Goal: Information Seeking & Learning: Learn about a topic

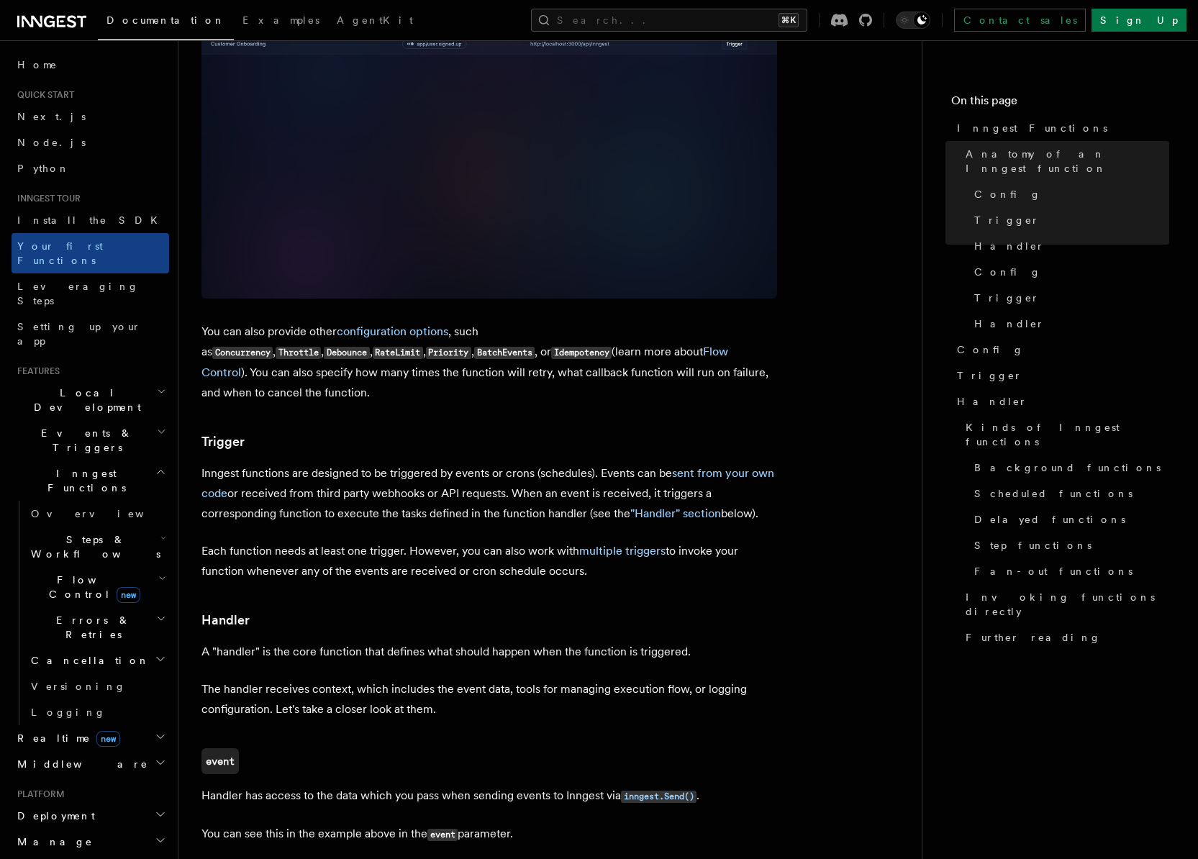
click at [53, 19] on icon at bounding box center [51, 21] width 69 height 17
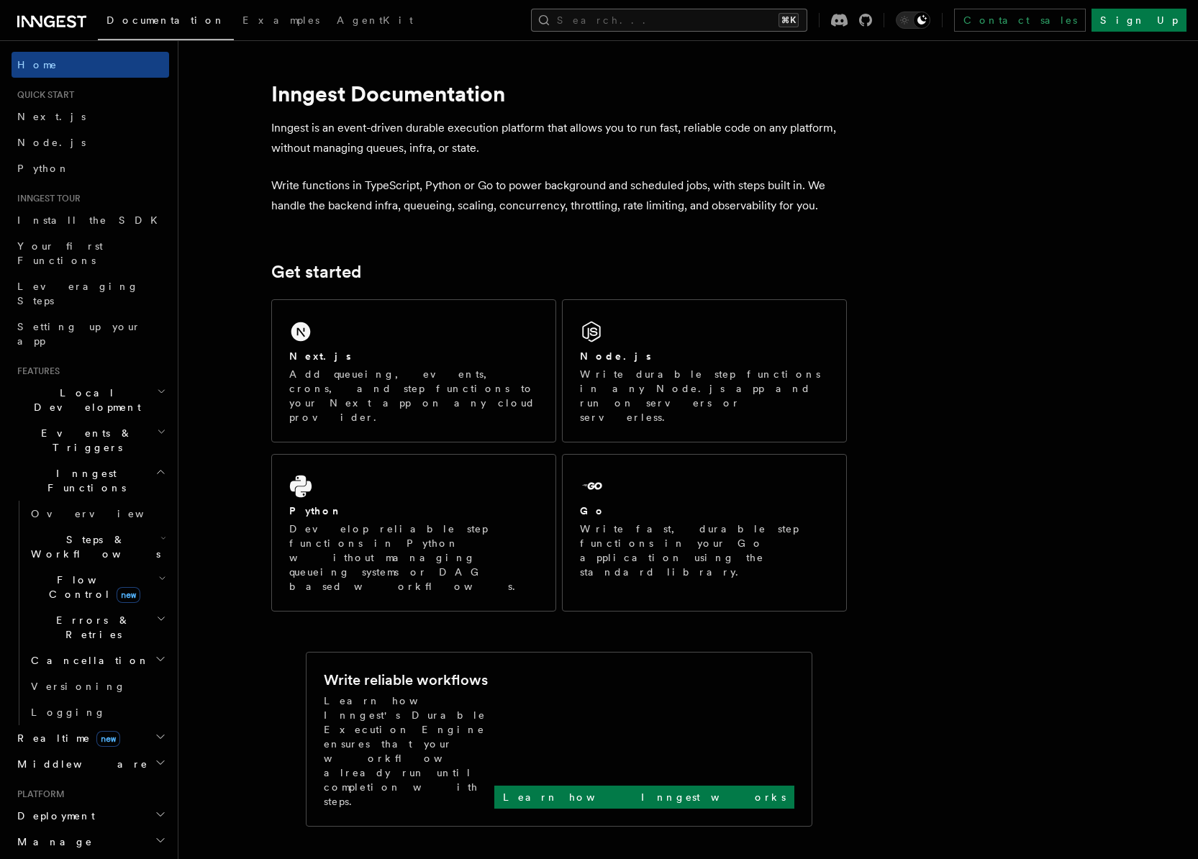
click at [702, 20] on button "Search... ⌘K" at bounding box center [669, 20] width 276 height 23
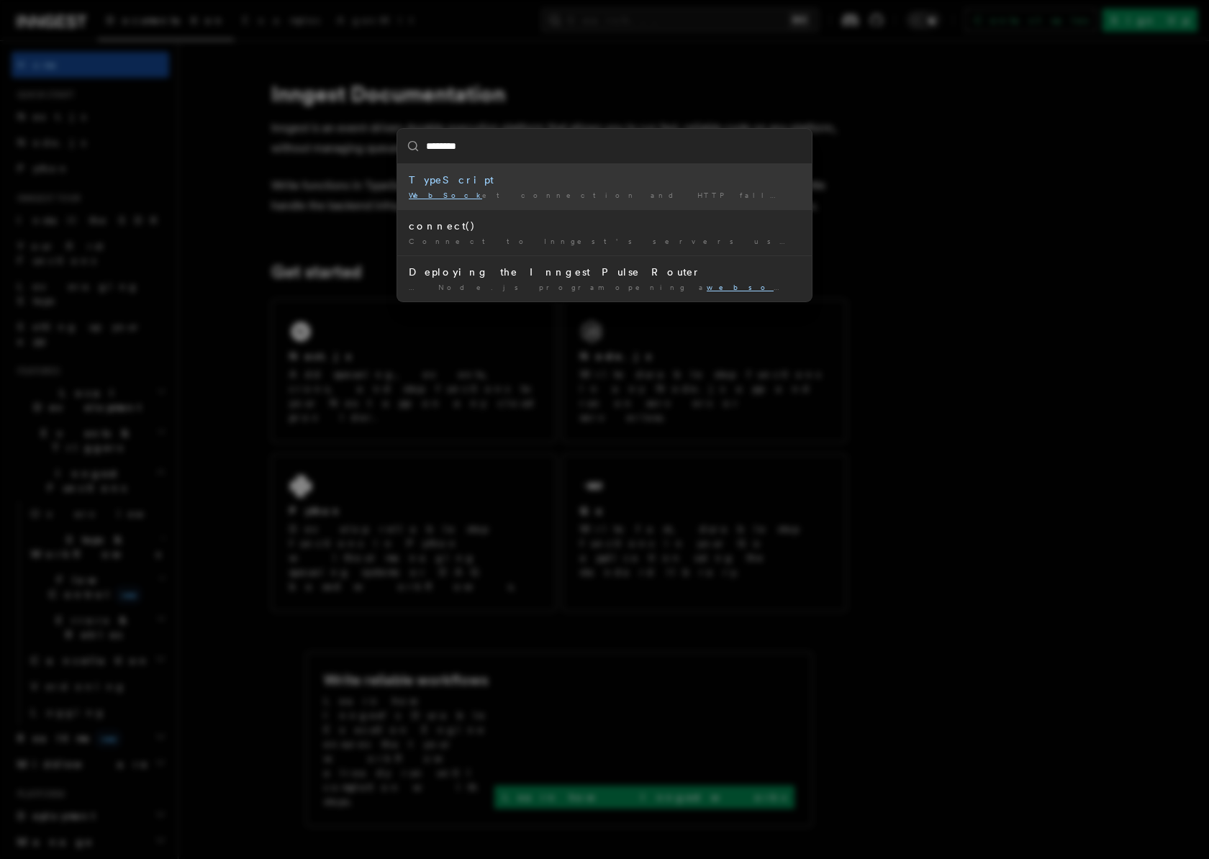
type input "*********"
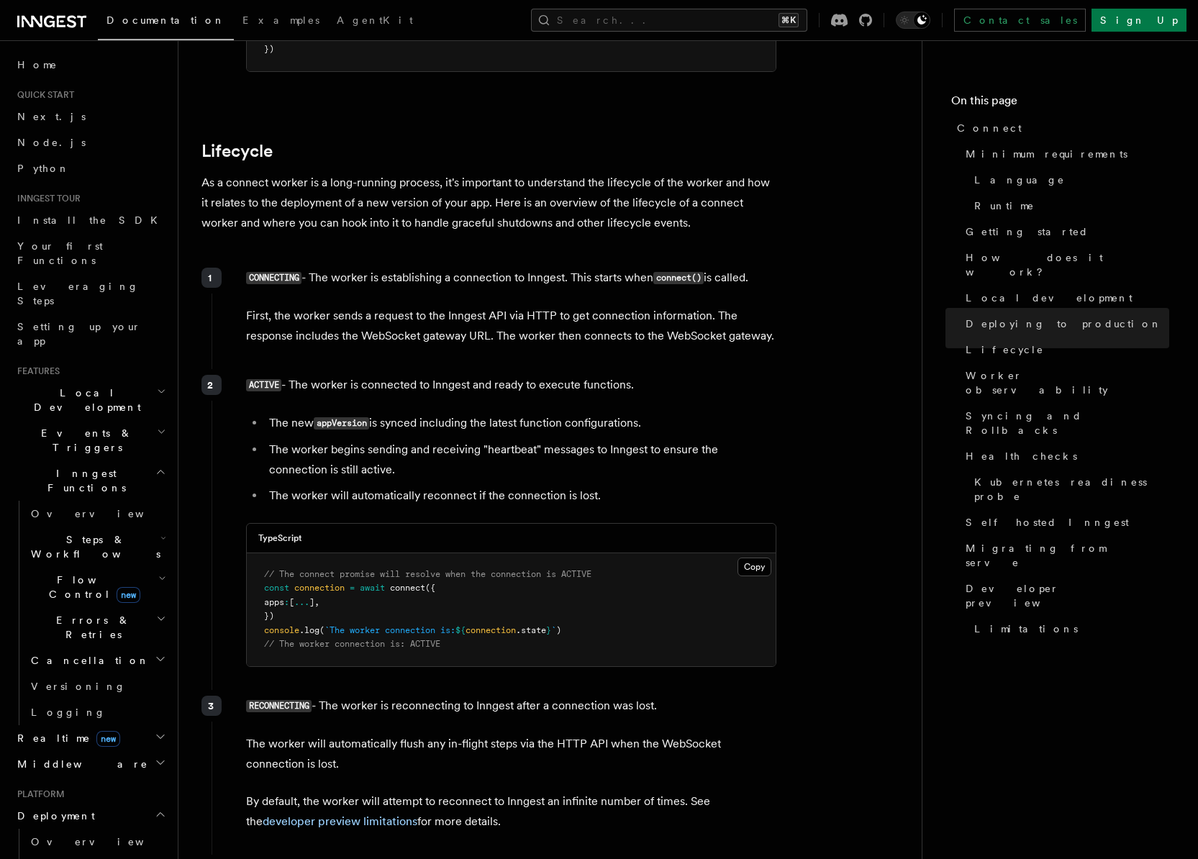
scroll to position [3325, 0]
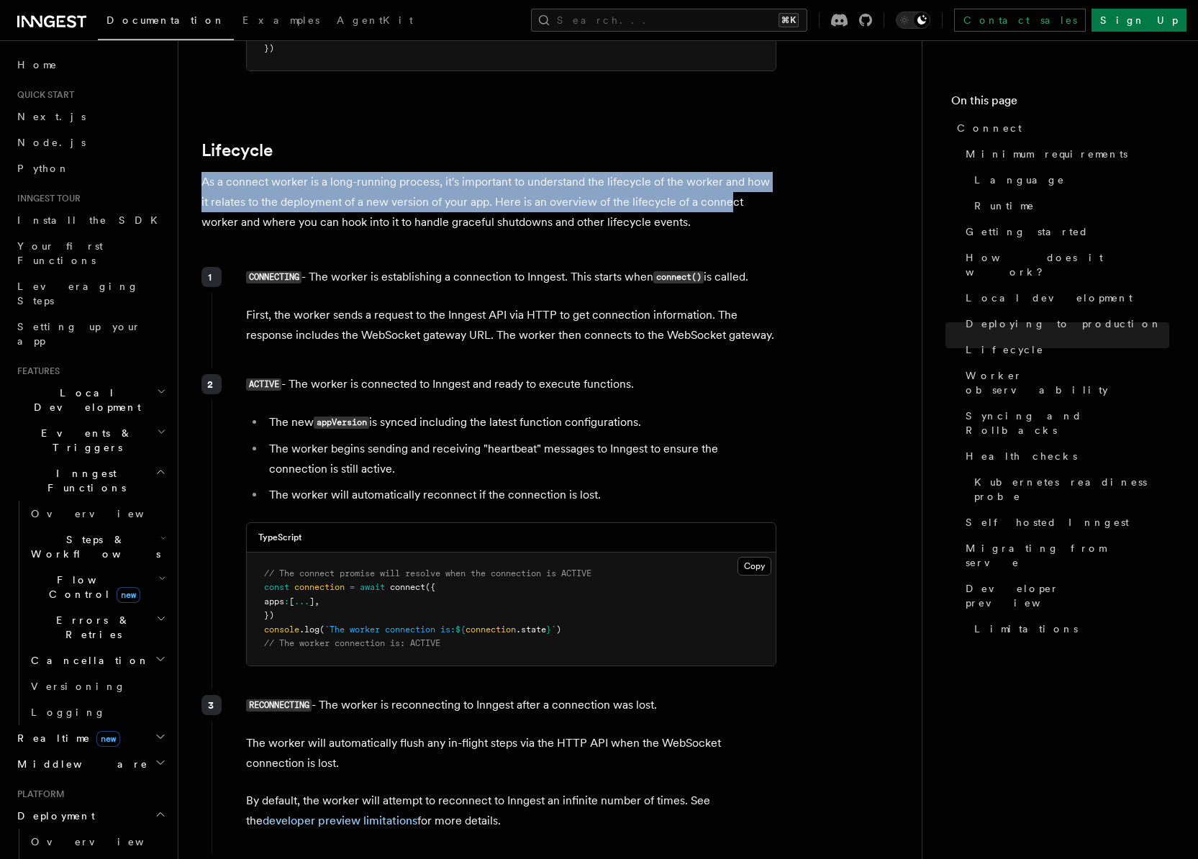
drag, startPoint x: 199, startPoint y: 112, endPoint x: 732, endPoint y: 145, distance: 534.2
click at [720, 141] on div "Platform Deployment Connect These docs are part of a developer preview for Inng…" at bounding box center [572, 851] width 789 height 8353
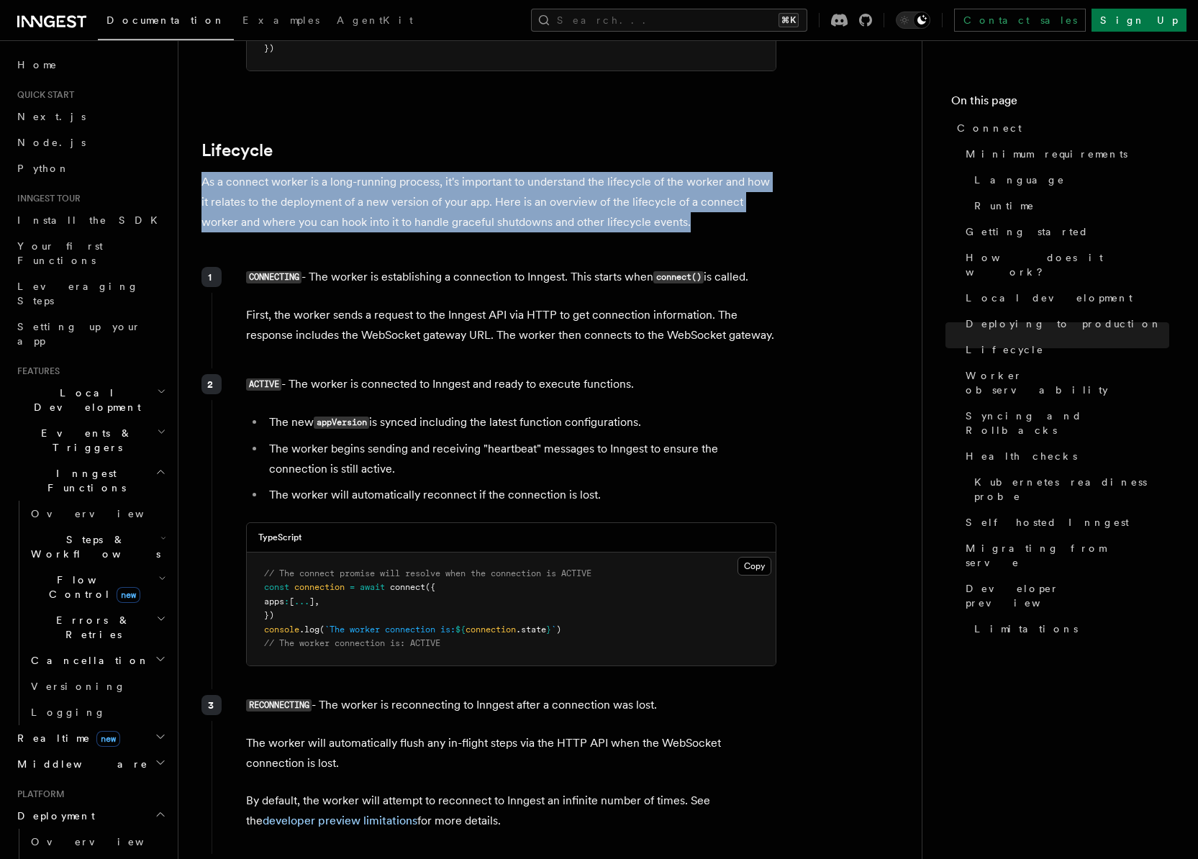
click at [733, 172] on p "As a connect worker is a long-running process, it's important to understand the…" at bounding box center [489, 202] width 576 height 60
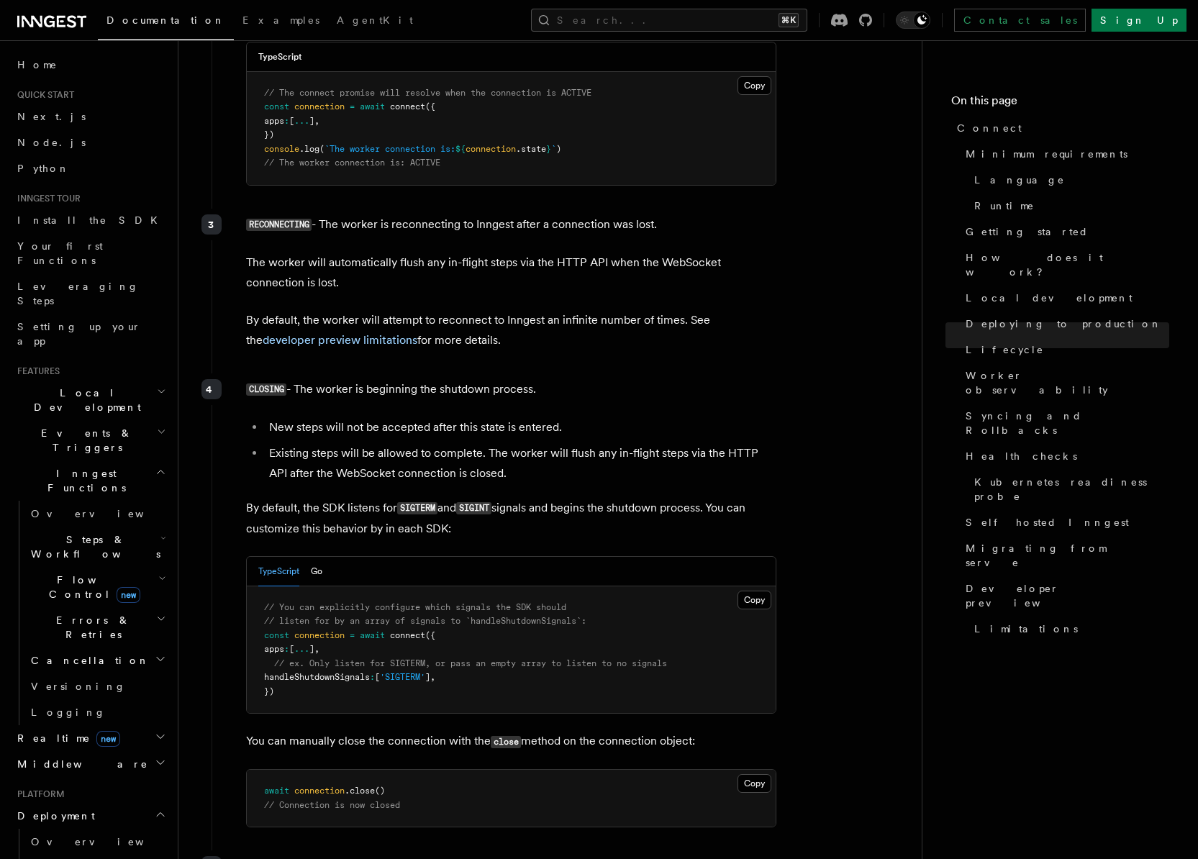
scroll to position [3966, 0]
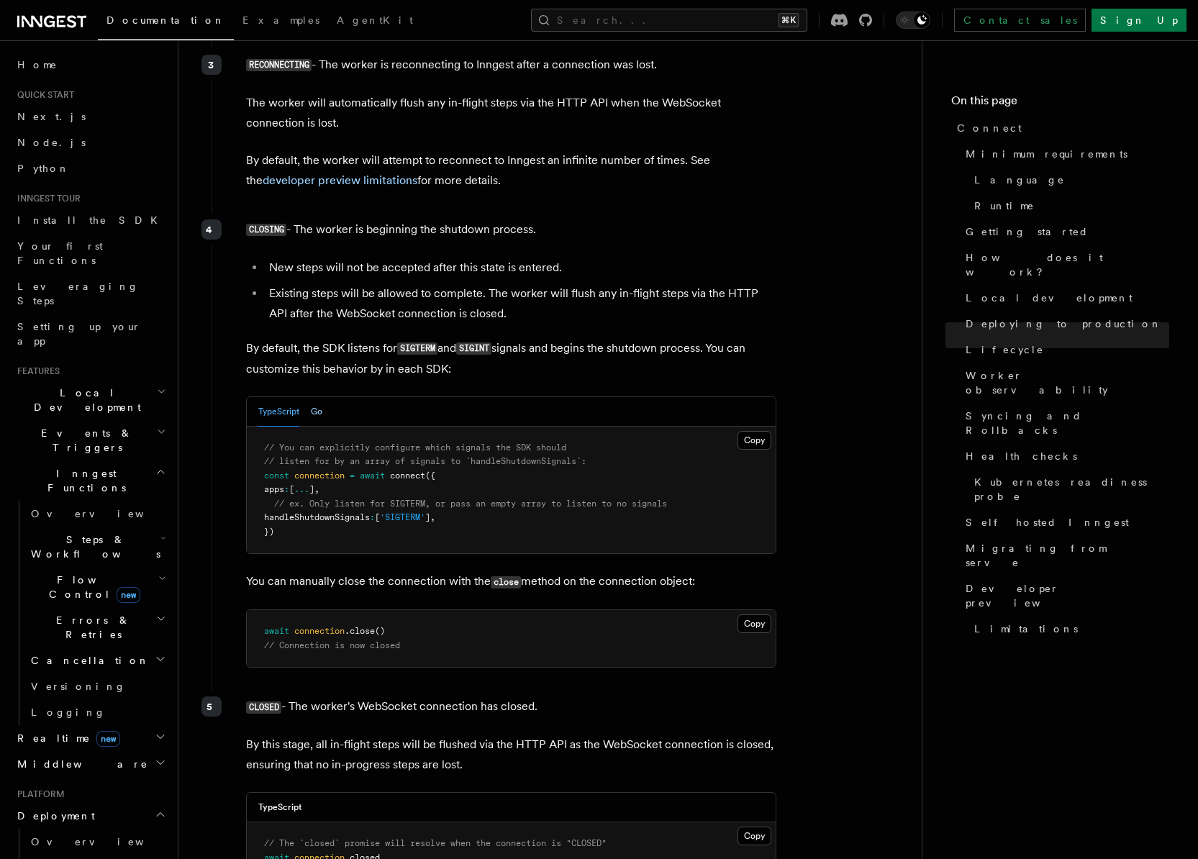
click at [320, 397] on button "Go" at bounding box center [317, 412] width 12 height 30
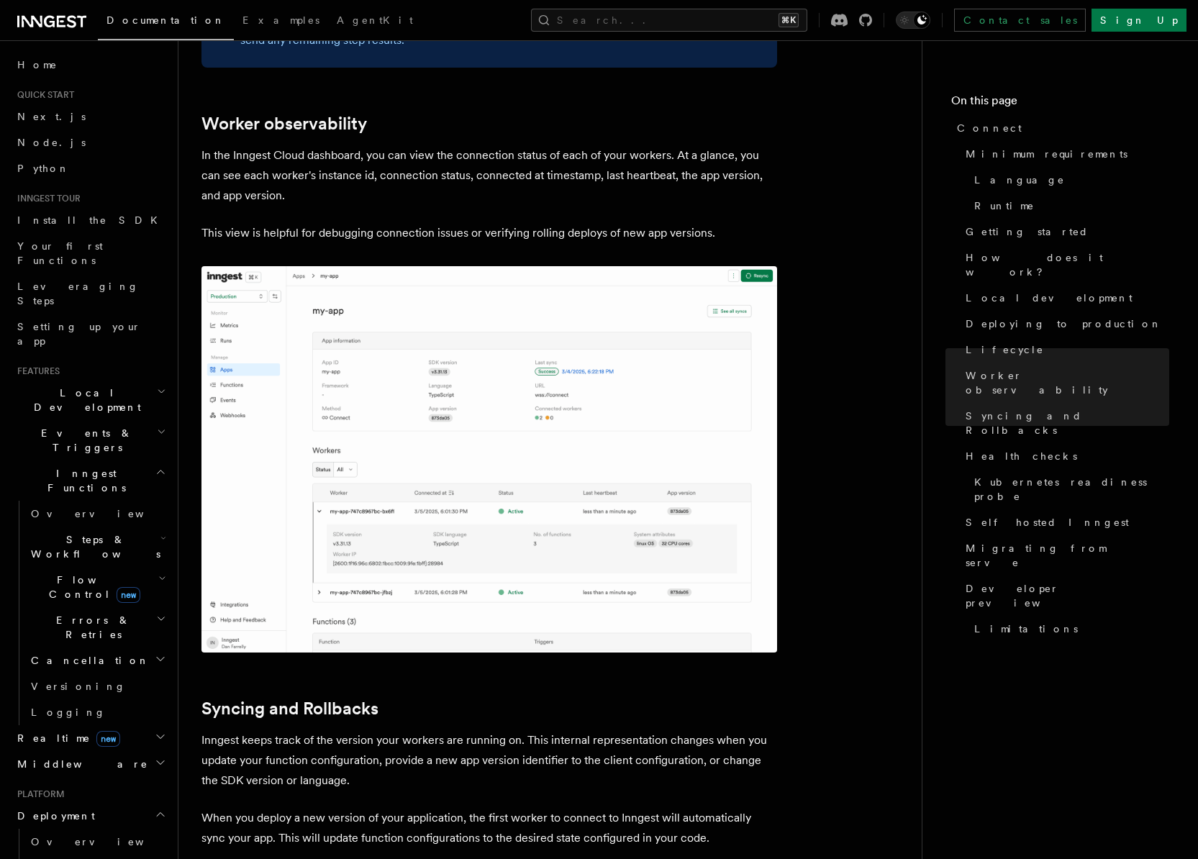
scroll to position [5270, 0]
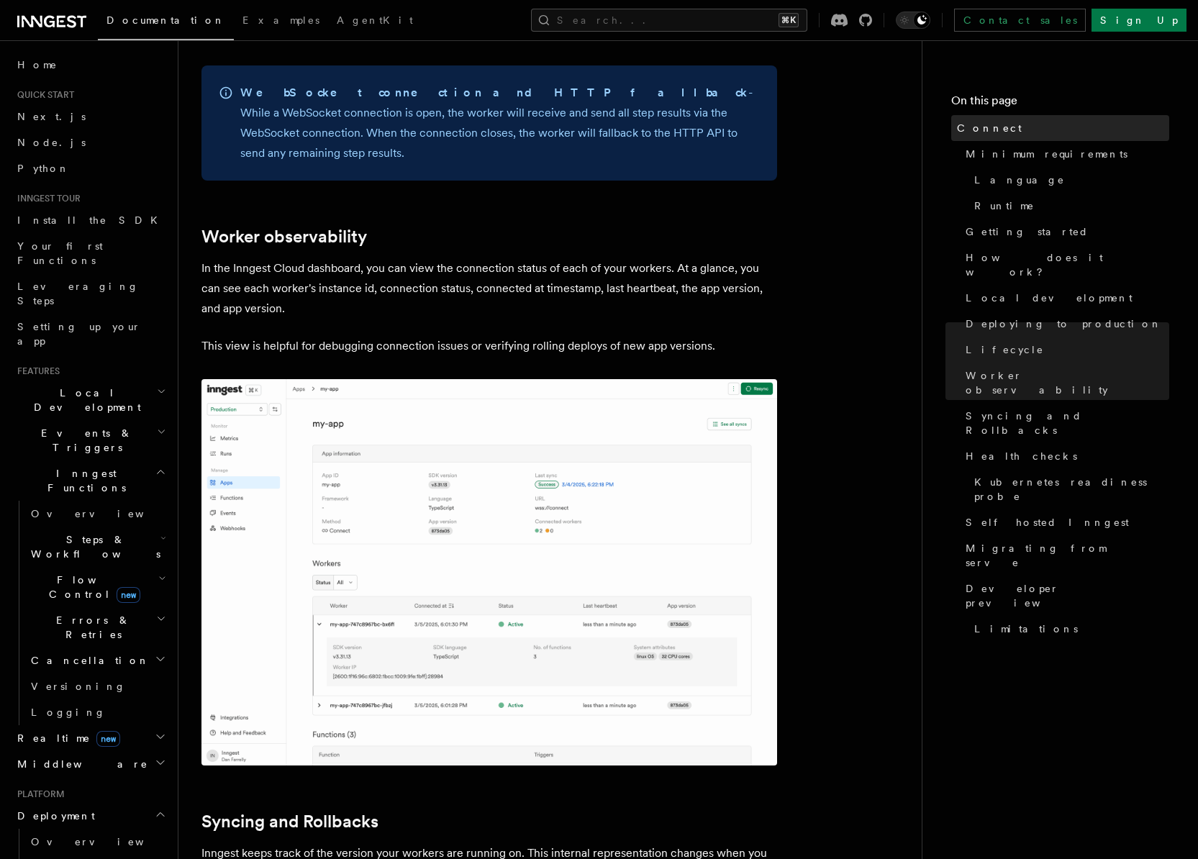
click at [984, 135] on span "Connect" at bounding box center [989, 128] width 65 height 14
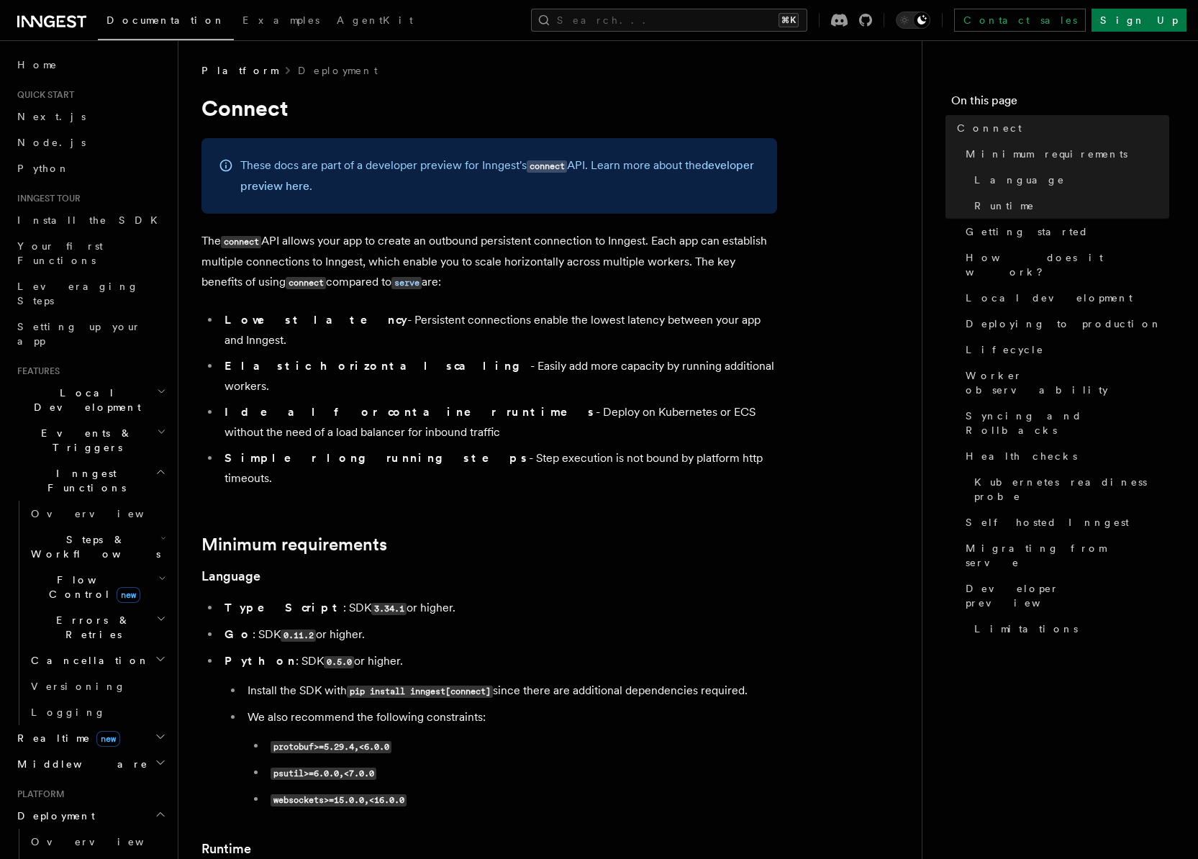
drag, startPoint x: 340, startPoint y: 323, endPoint x: 813, endPoint y: 330, distance: 472.8
click at [696, 356] on li "Elastic horizontal scaling - Easily add more capacity by running additional wor…" at bounding box center [498, 376] width 557 height 40
drag, startPoint x: 393, startPoint y: 417, endPoint x: 703, endPoint y: 417, distance: 310.1
click at [703, 448] on li "Simpler long running steps - Step execution is not bound by platform http timeo…" at bounding box center [498, 468] width 557 height 40
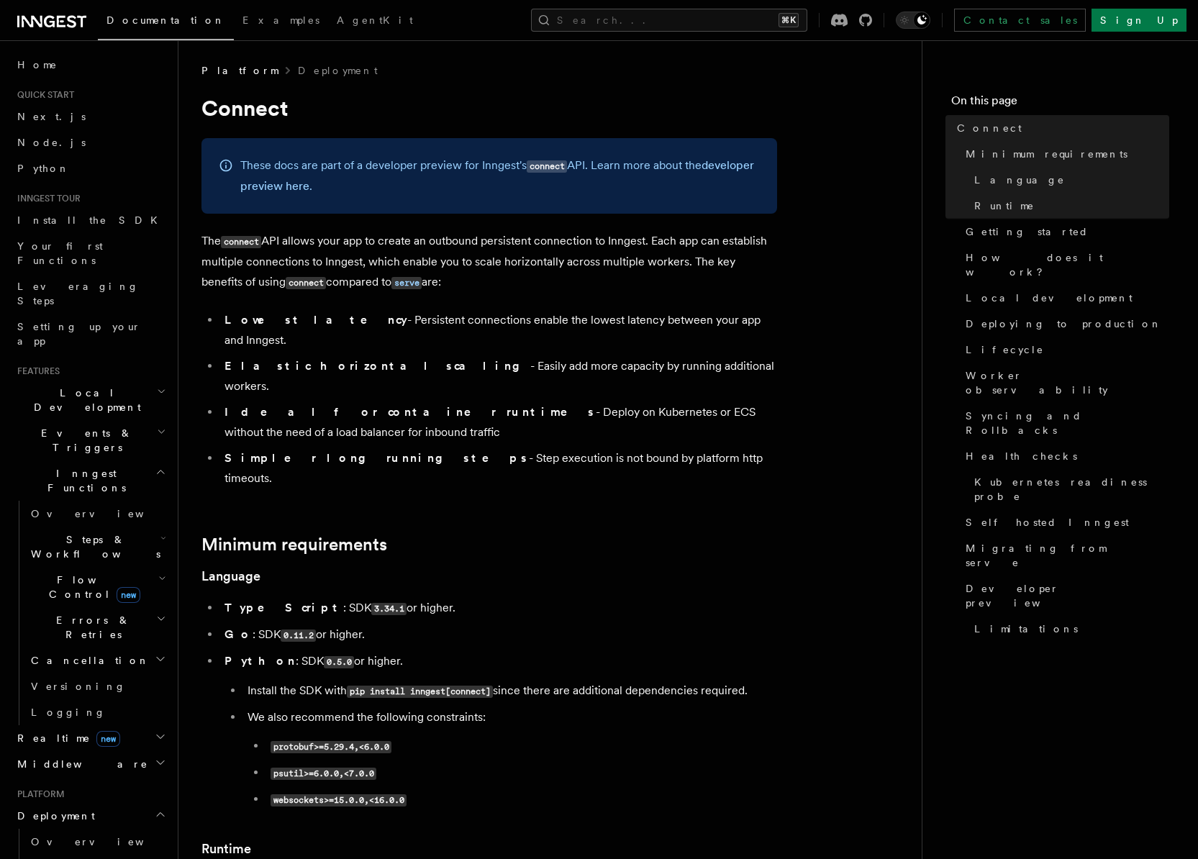
click at [702, 448] on li "Simpler long running steps - Step execution is not bound by platform http timeo…" at bounding box center [498, 468] width 557 height 40
drag, startPoint x: 407, startPoint y: 373, endPoint x: 565, endPoint y: 404, distance: 161.2
click at [563, 404] on ul "Lowest latency - Persistent connections enable the lowest latency between your …" at bounding box center [489, 399] width 576 height 178
click at [572, 404] on ul "Lowest latency - Persistent connections enable the lowest latency between your …" at bounding box center [489, 399] width 576 height 178
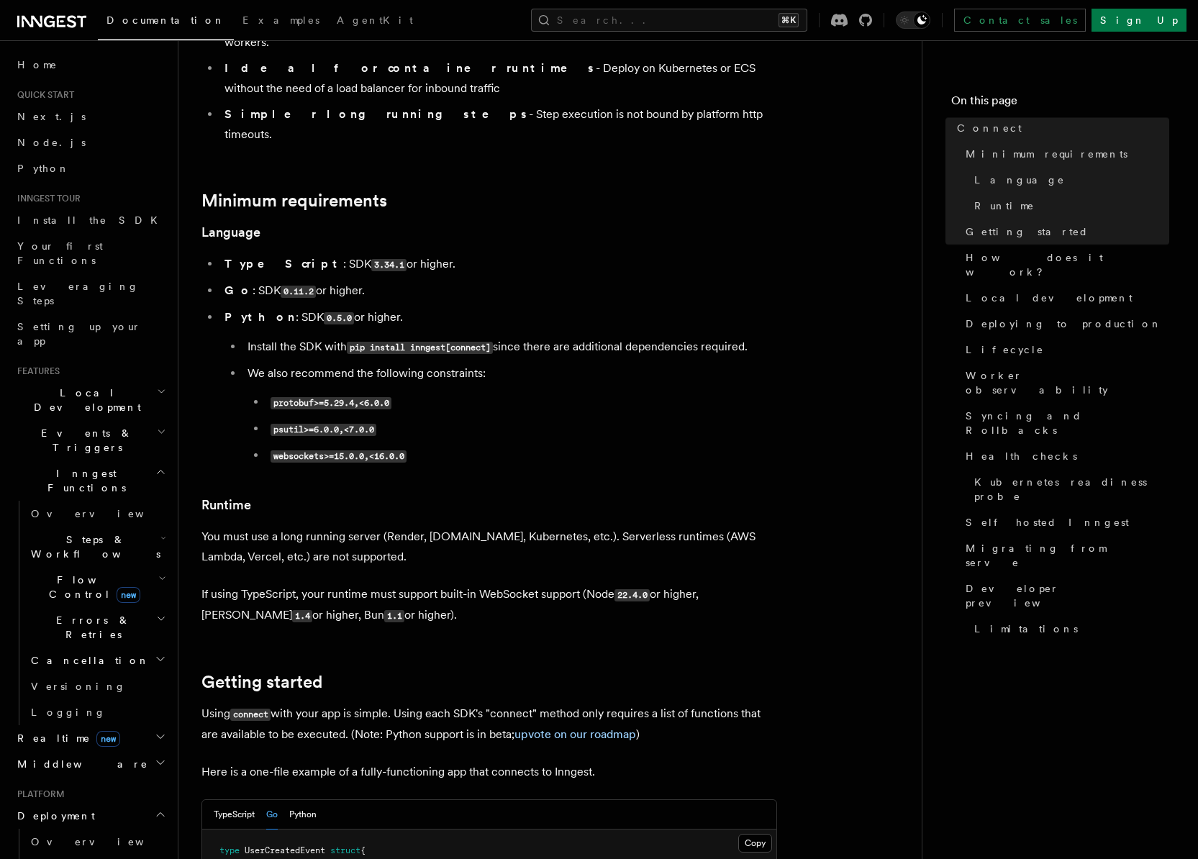
scroll to position [535, 0]
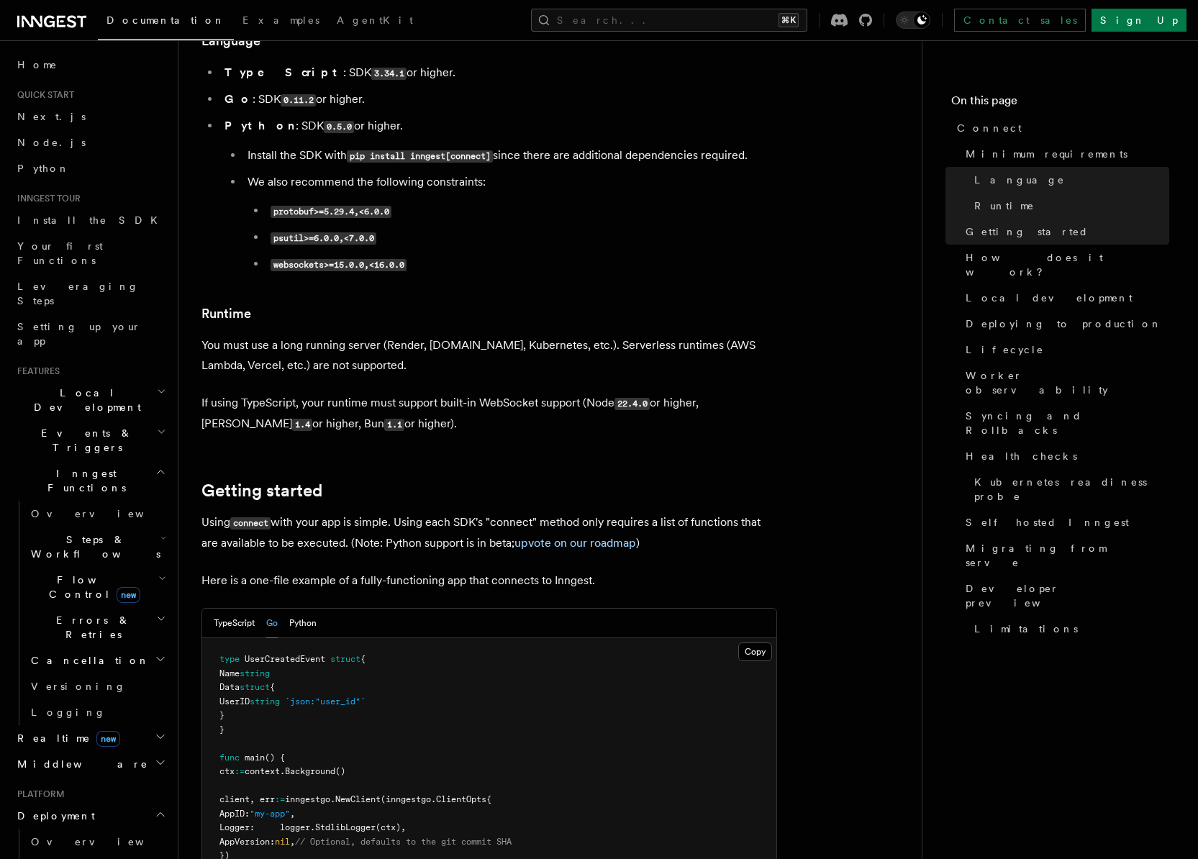
drag, startPoint x: 420, startPoint y: 352, endPoint x: 526, endPoint y: 360, distance: 106.8
click at [521, 393] on p "If using TypeScript, your runtime must support built-in WebSocket support (Node…" at bounding box center [489, 414] width 576 height 42
click at [543, 393] on p "If using TypeScript, your runtime must support built-in WebSocket support (Node…" at bounding box center [489, 414] width 576 height 42
drag, startPoint x: 449, startPoint y: 349, endPoint x: 573, endPoint y: 353, distance: 123.8
click at [573, 393] on p "If using TypeScript, your runtime must support built-in WebSocket support (Node…" at bounding box center [489, 414] width 576 height 42
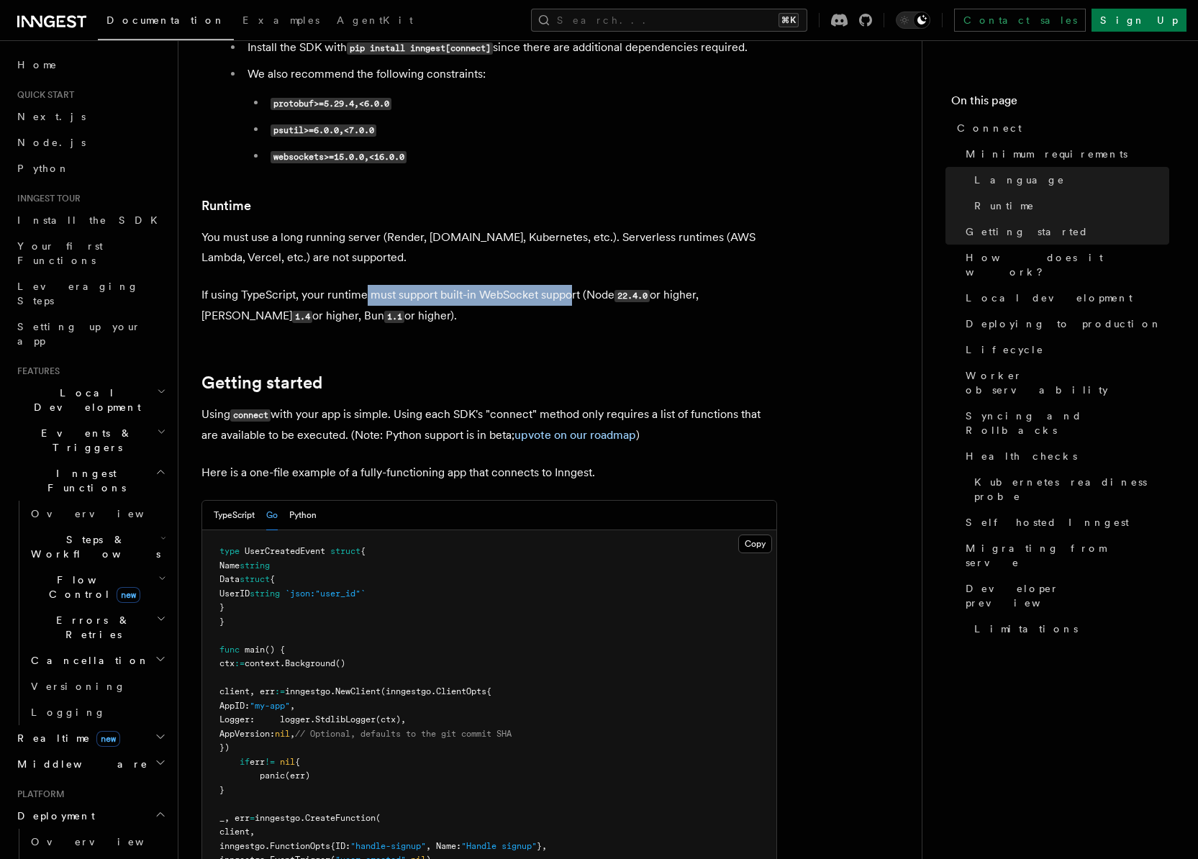
scroll to position [645, 0]
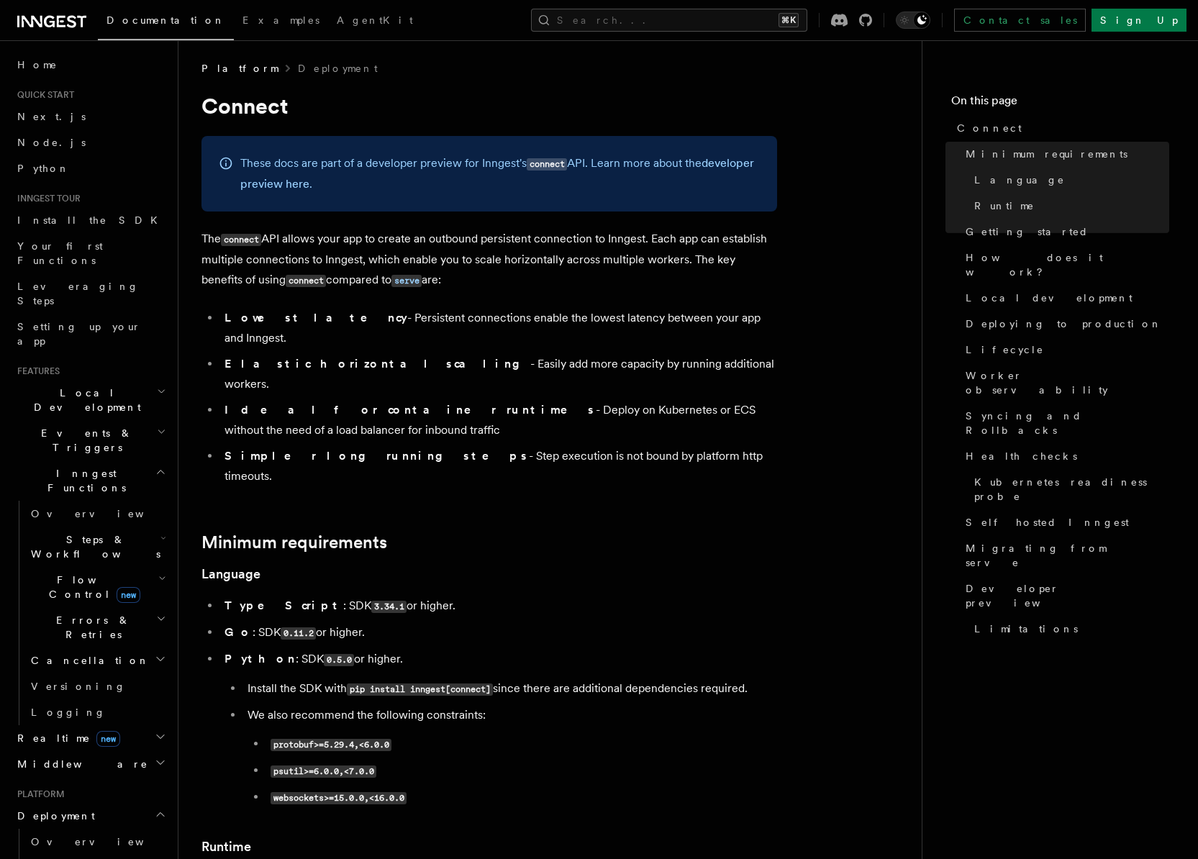
scroll to position [0, 0]
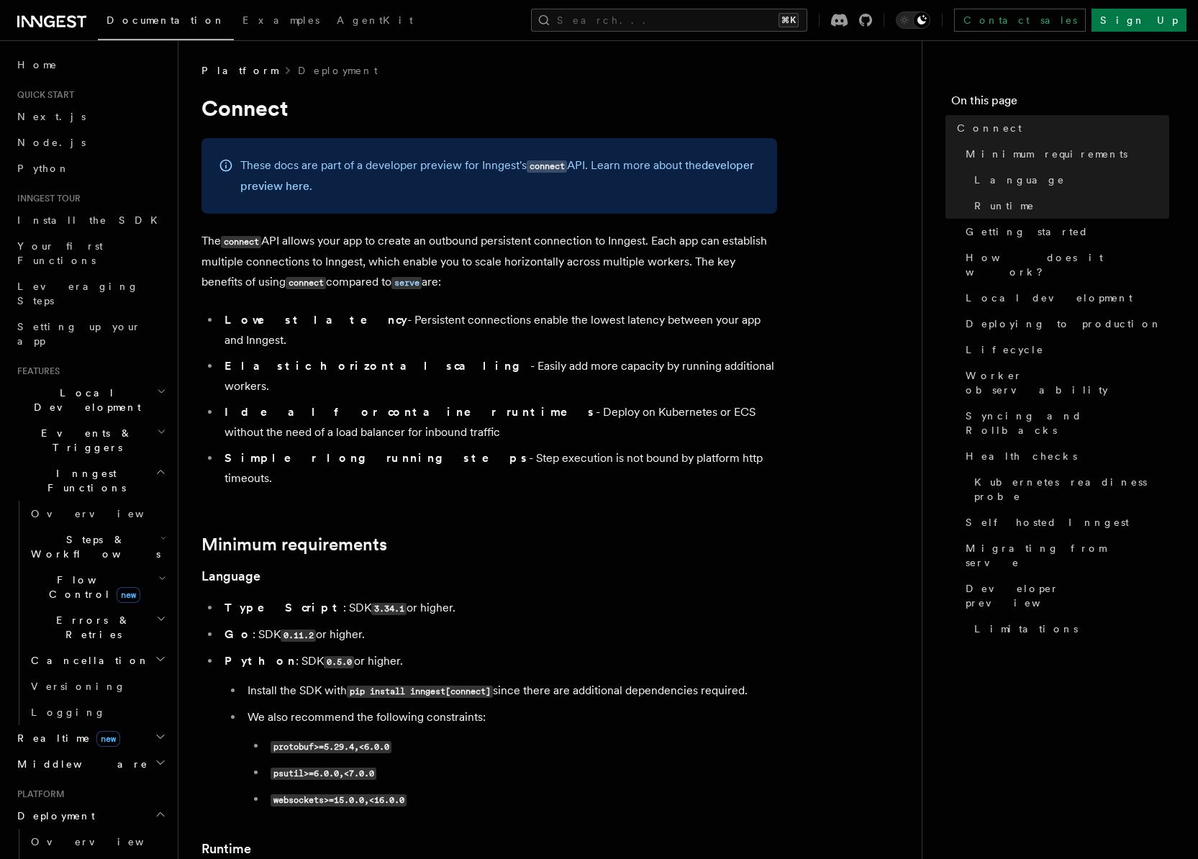
click at [769, 535] on h2 "Minimum requirements" at bounding box center [489, 545] width 576 height 20
